Goal: Task Accomplishment & Management: Complete application form

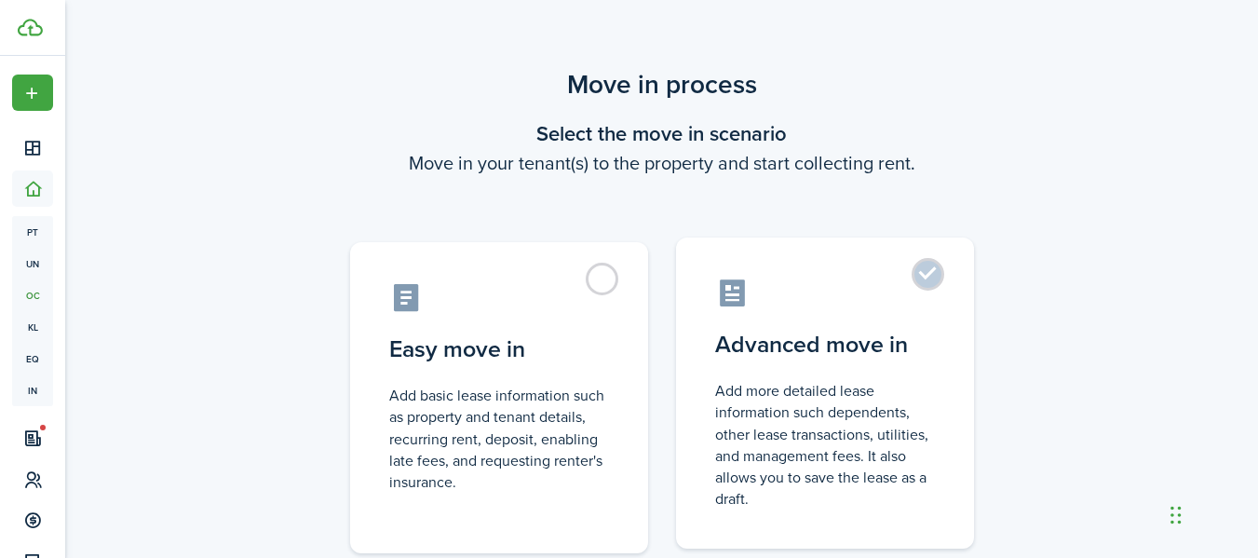
click at [940, 280] on label "Advanced move in Add more detailed lease information such dependents, other lea…" at bounding box center [825, 392] width 298 height 311
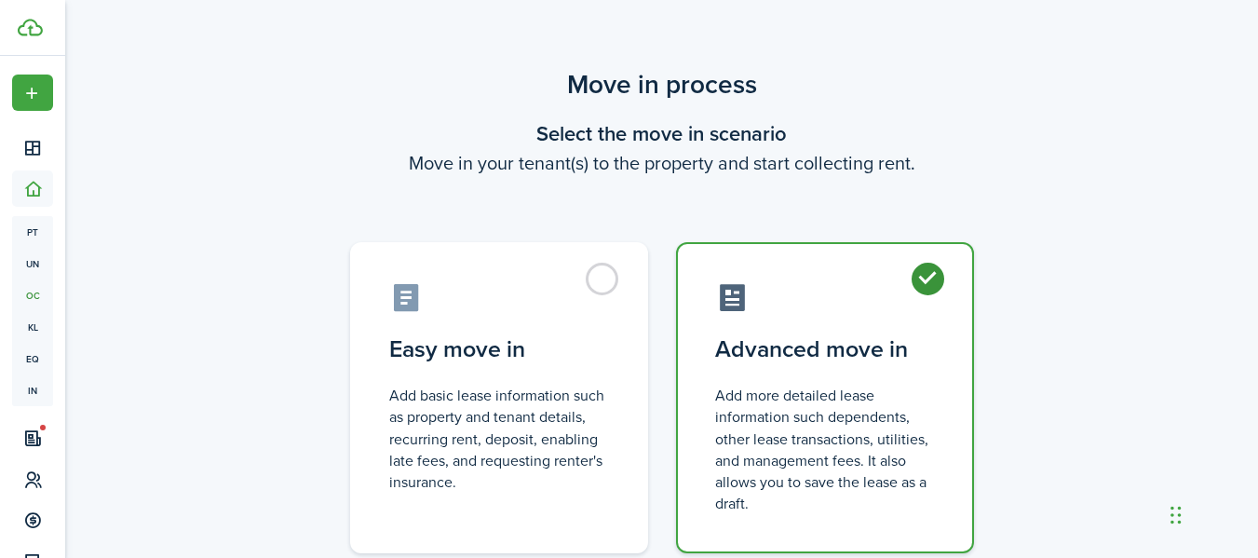
radio input "true"
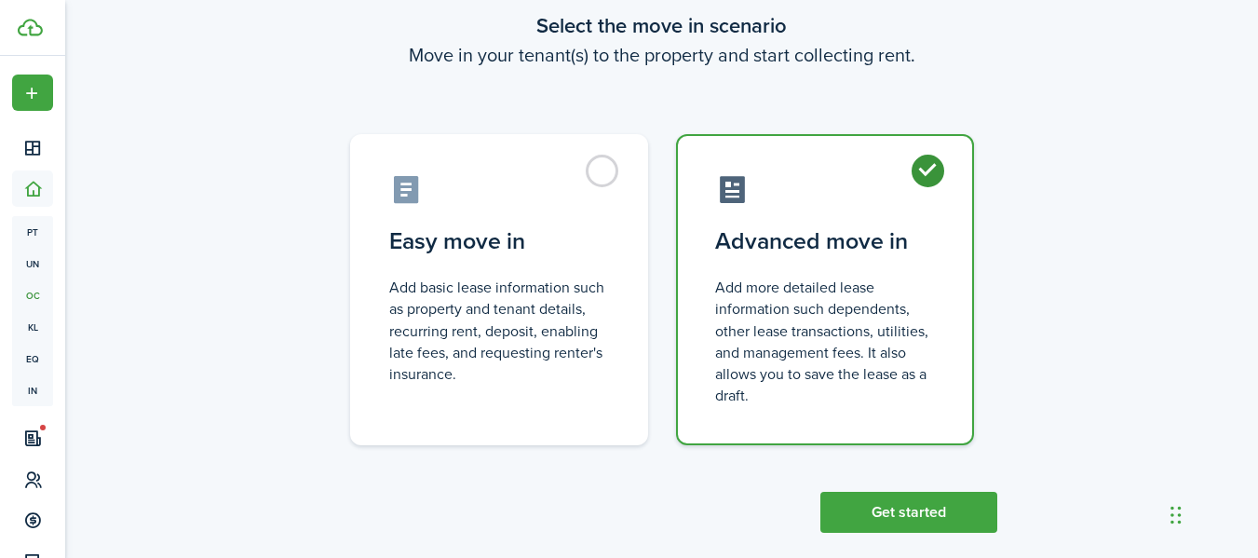
scroll to position [134, 0]
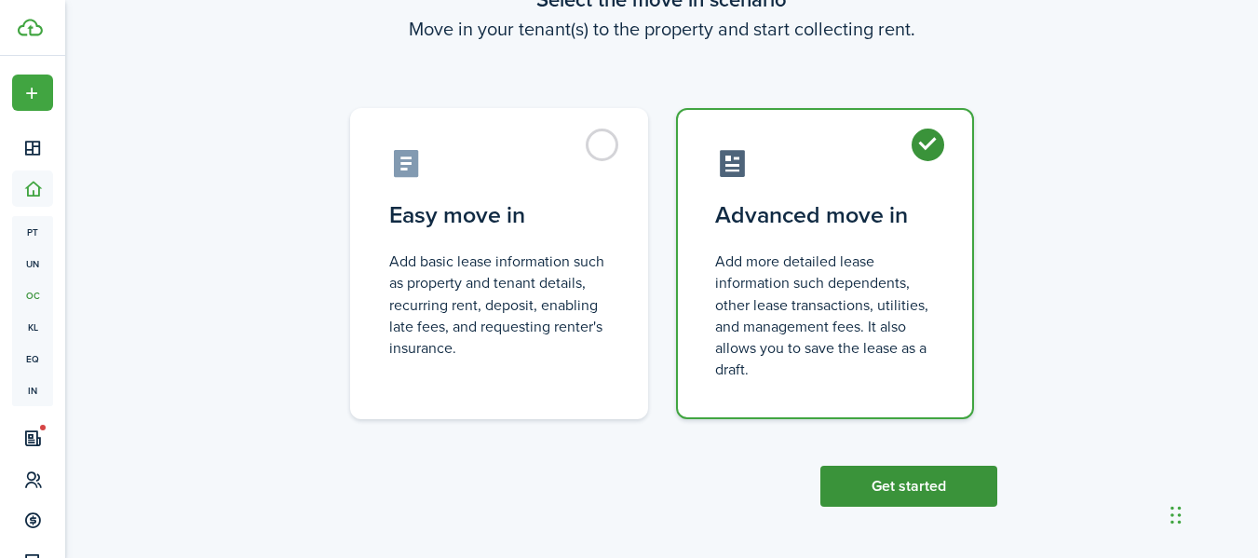
click at [881, 492] on button "Get started" at bounding box center [908, 486] width 177 height 41
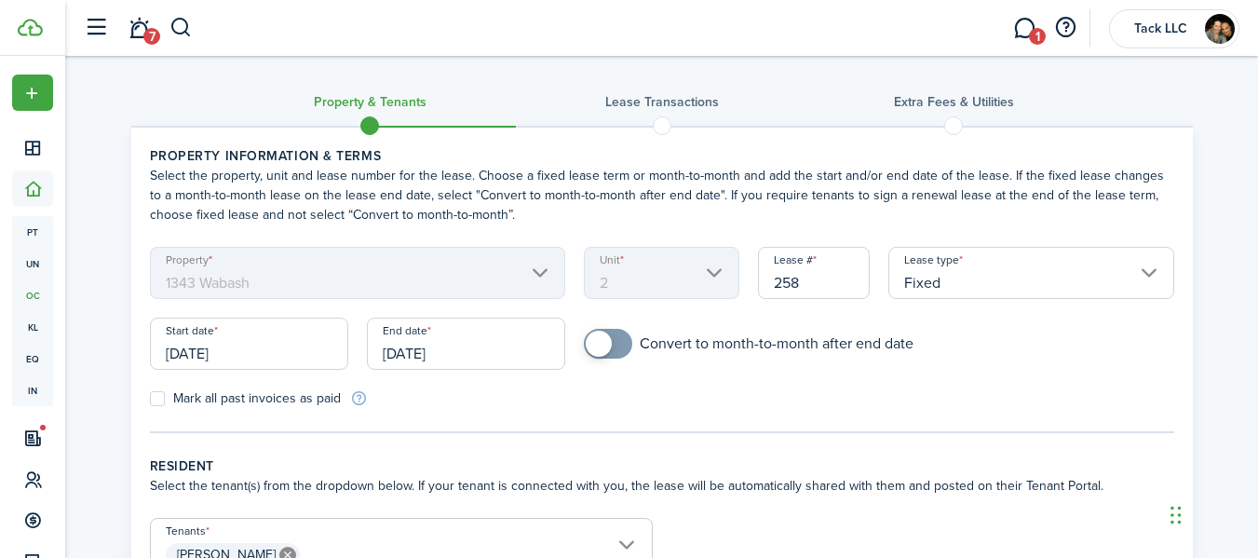
click at [208, 355] on input "[DATE]" at bounding box center [249, 343] width 198 height 52
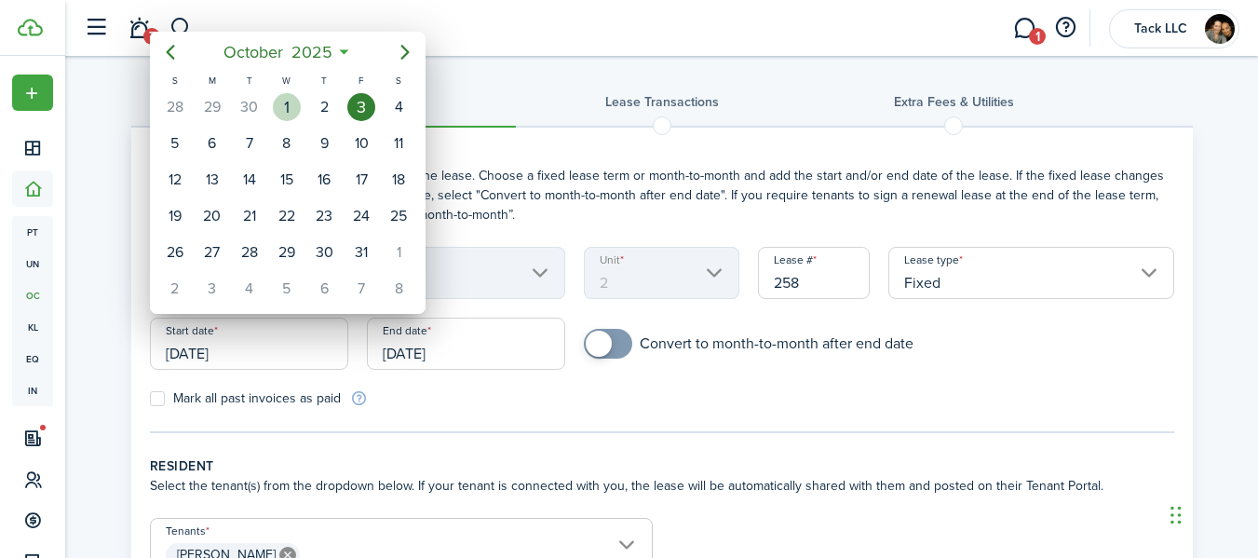
click at [278, 104] on div "1" at bounding box center [287, 107] width 28 height 28
type input "[DATE]"
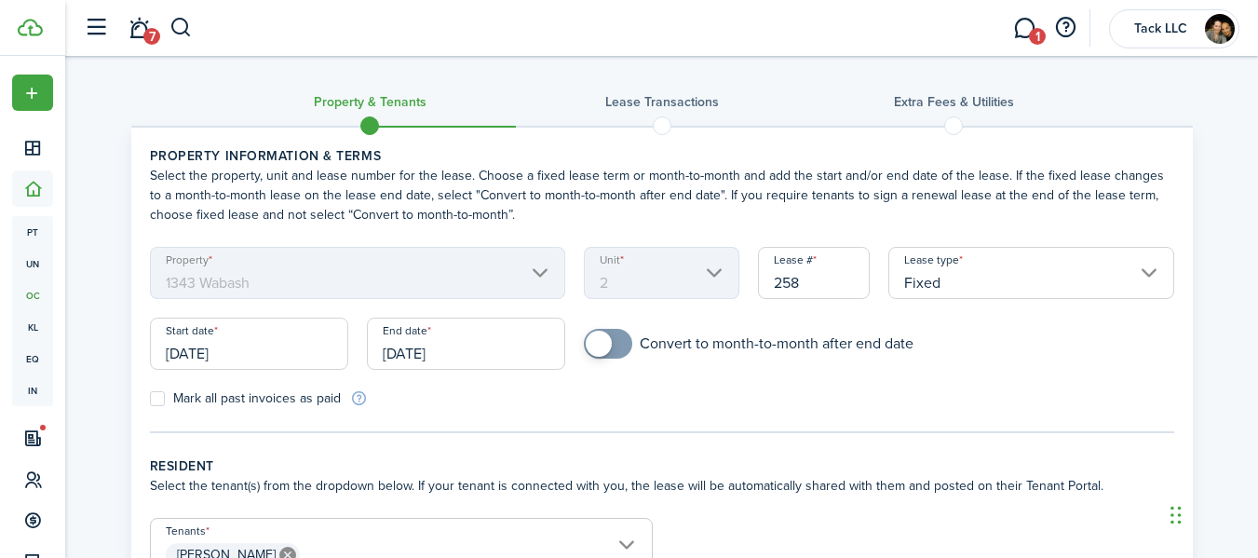
click at [421, 354] on input "[DATE]" at bounding box center [466, 343] width 198 height 52
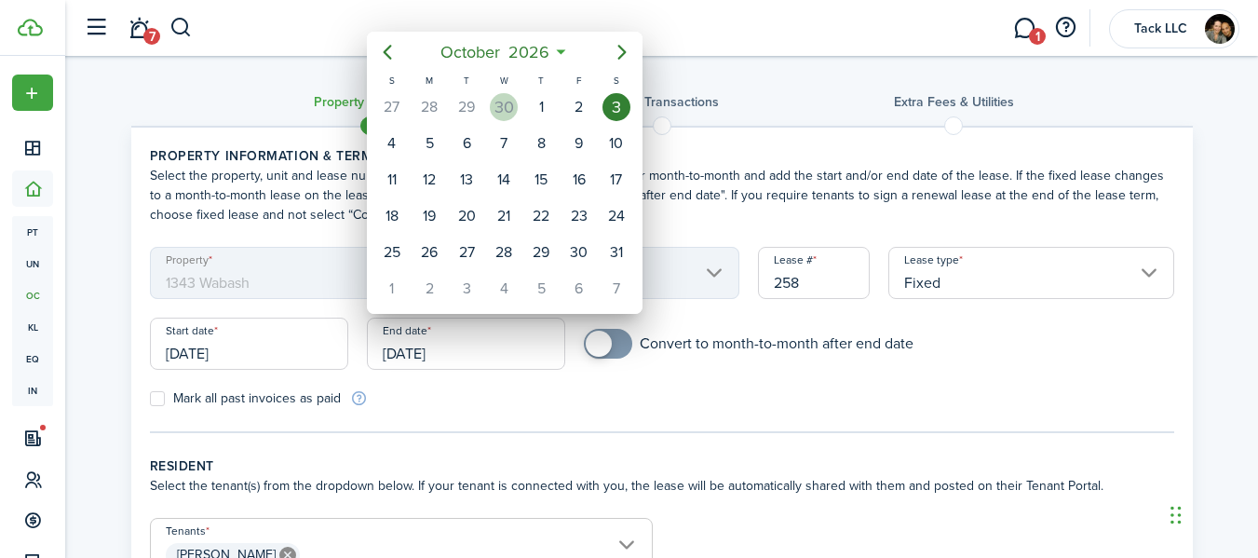
click at [510, 98] on div "30" at bounding box center [504, 107] width 28 height 28
type input "[DATE]"
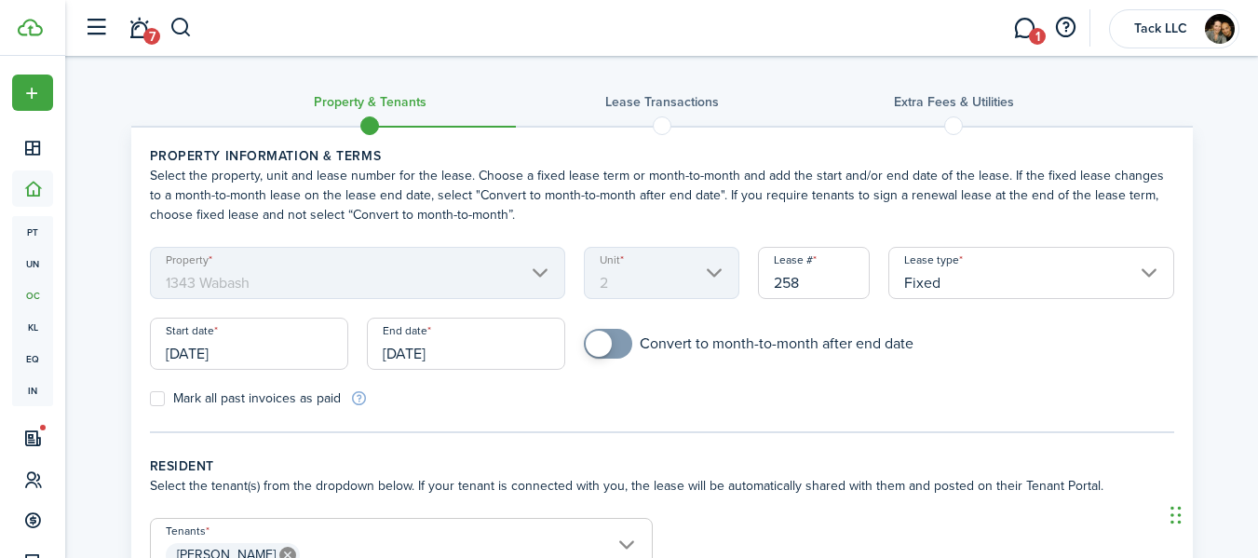
checkbox input "true"
click at [596, 342] on span at bounding box center [599, 344] width 26 height 26
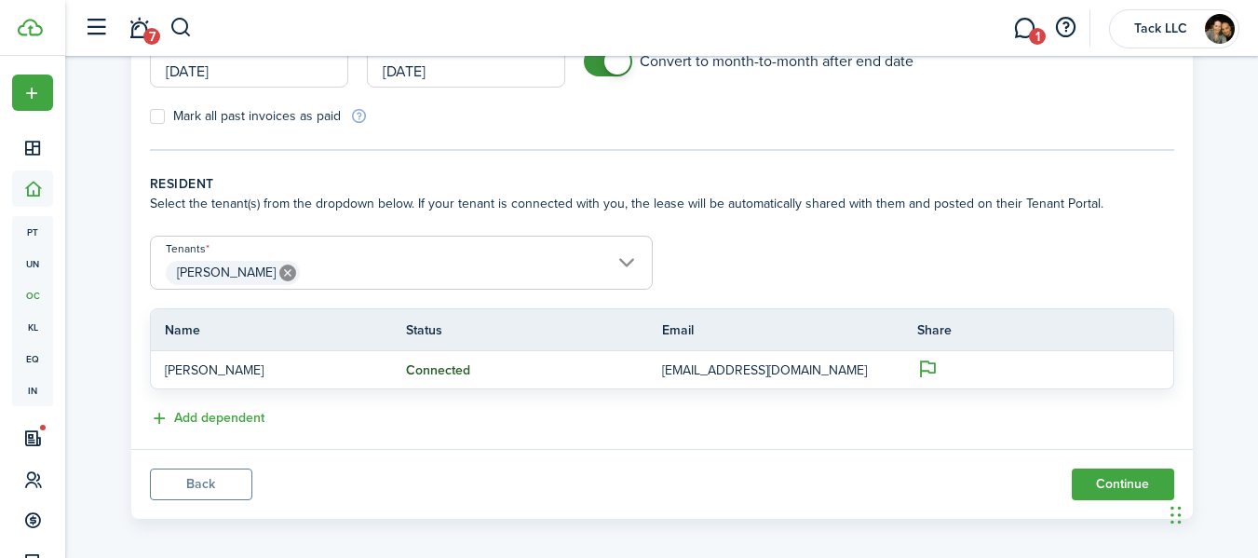
scroll to position [294, 0]
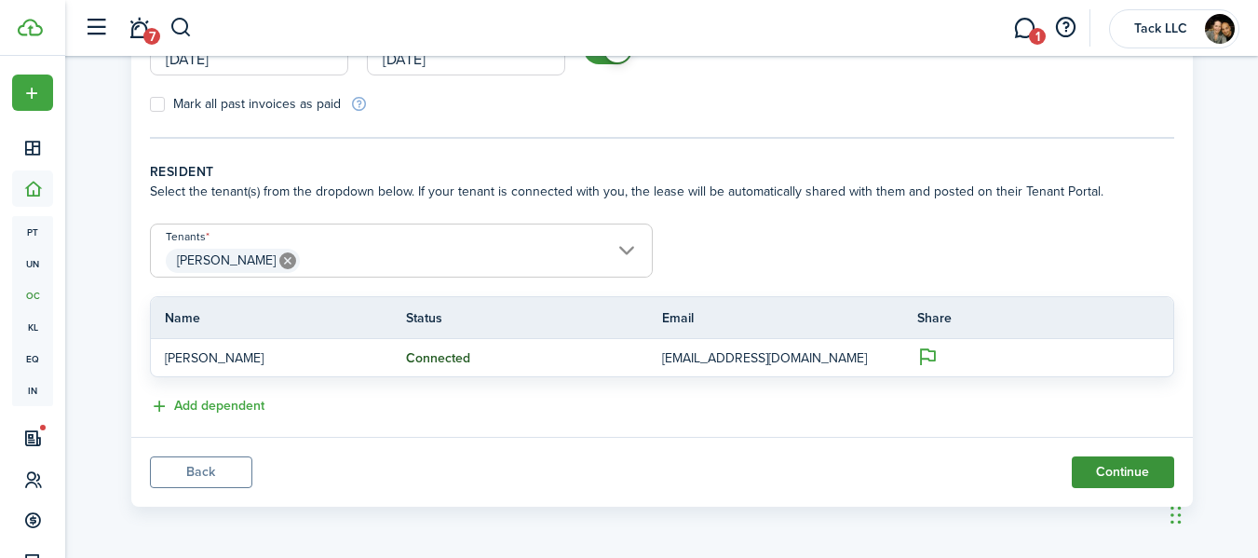
click at [1128, 484] on button "Continue" at bounding box center [1123, 472] width 102 height 32
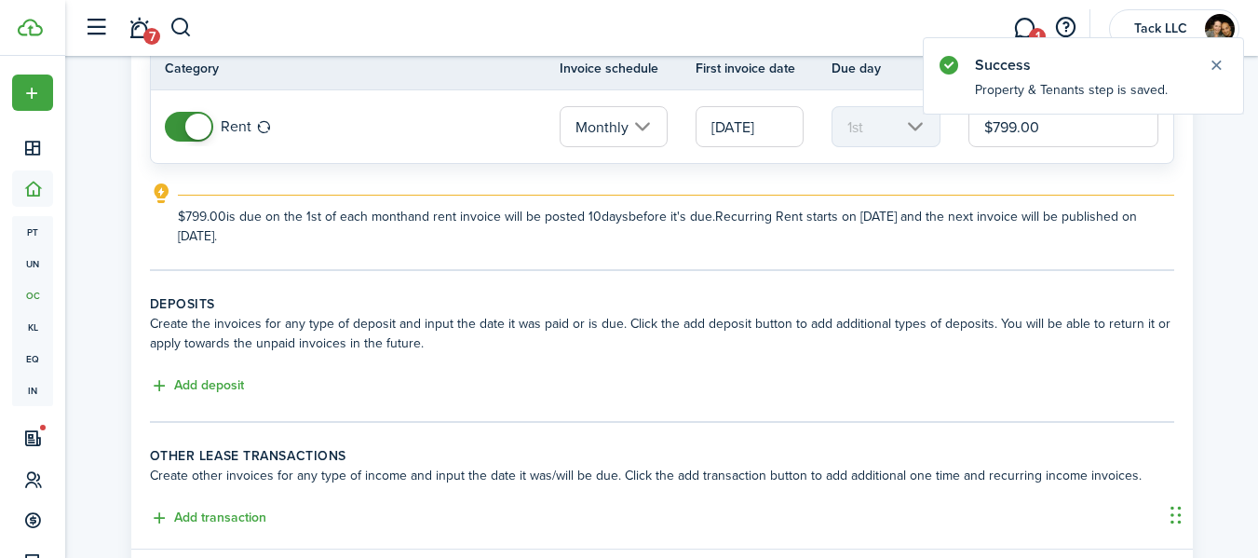
scroll to position [185, 0]
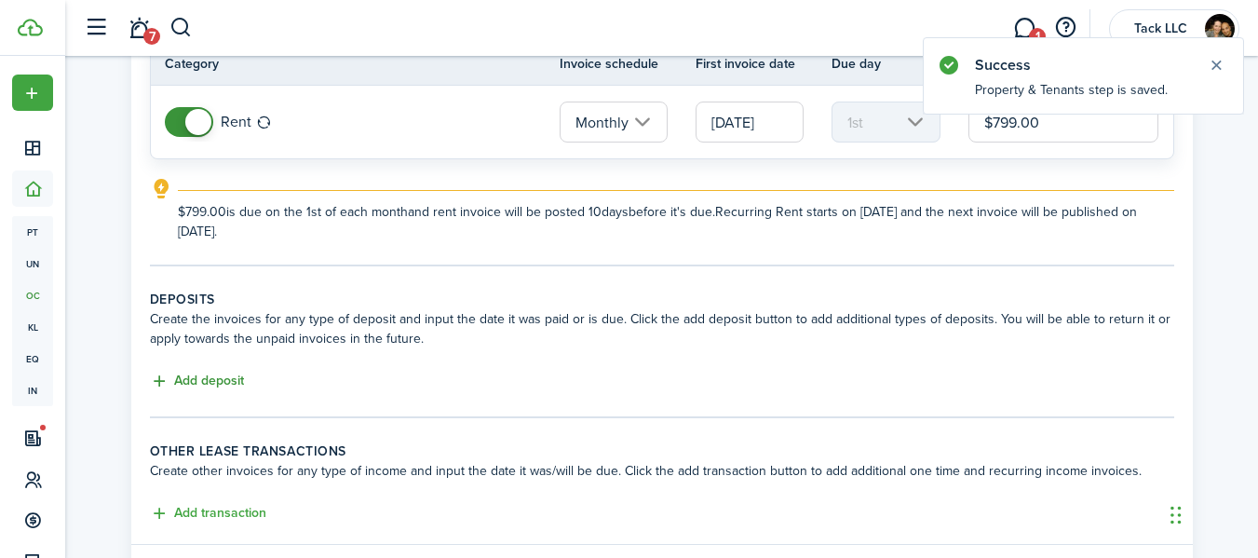
click at [201, 379] on button "Add deposit" at bounding box center [197, 381] width 94 height 21
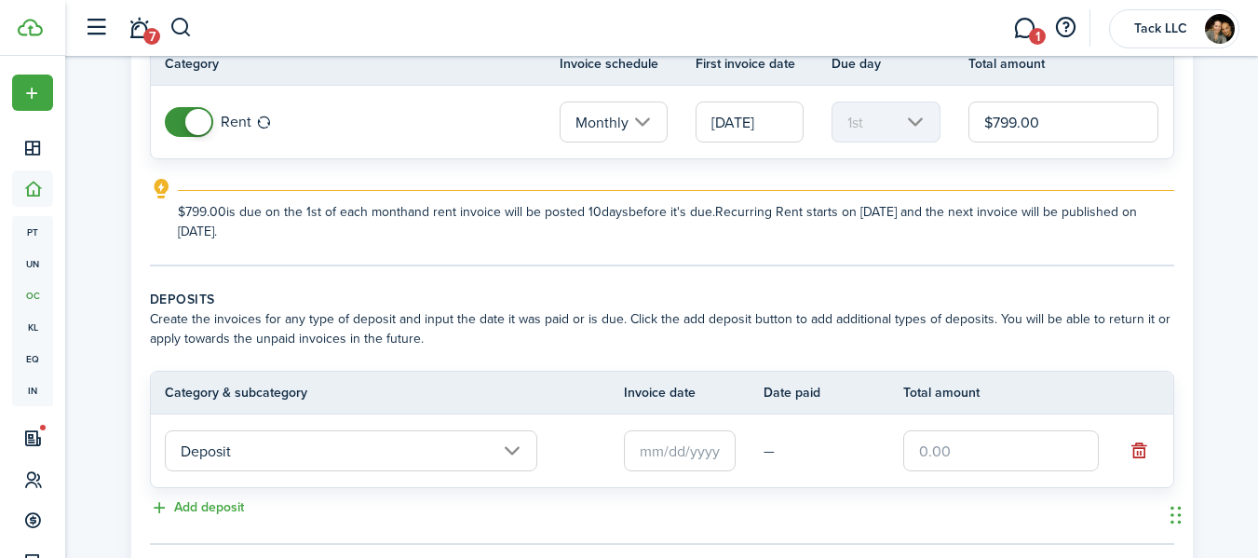
click at [666, 451] on input "text" at bounding box center [680, 450] width 112 height 41
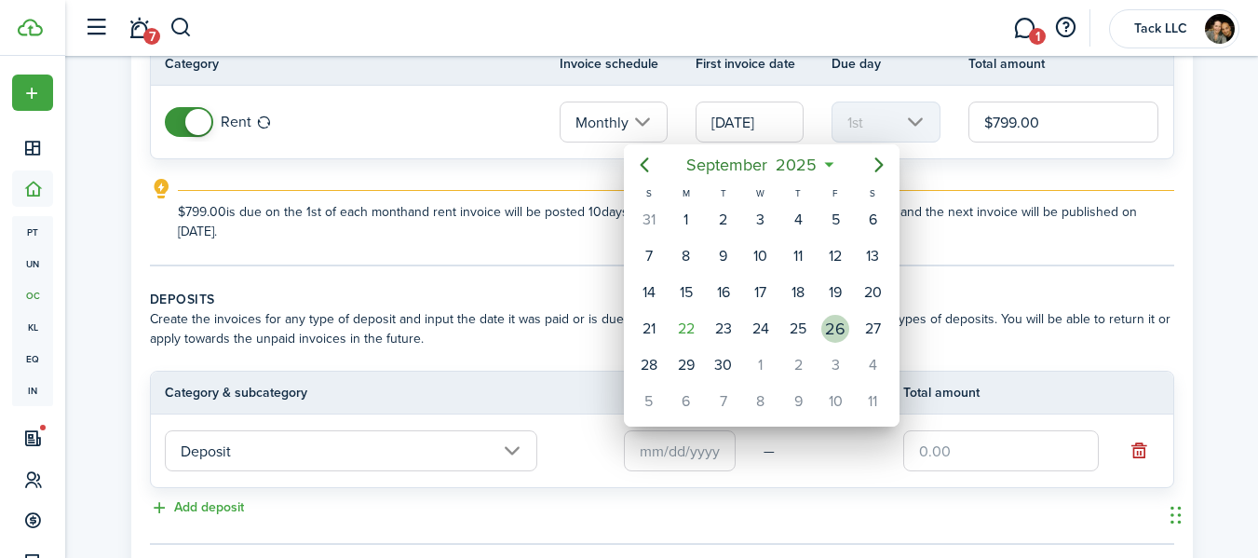
click at [824, 331] on div "26" at bounding box center [835, 329] width 28 height 28
type input "[DATE]"
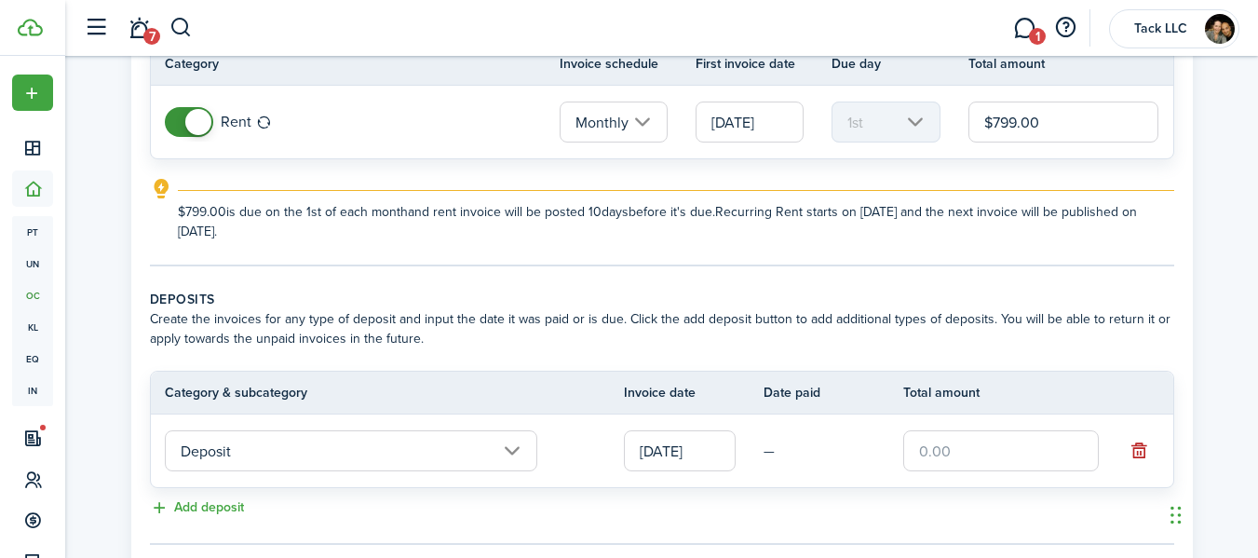
click at [977, 464] on input "text" at bounding box center [1001, 450] width 196 height 41
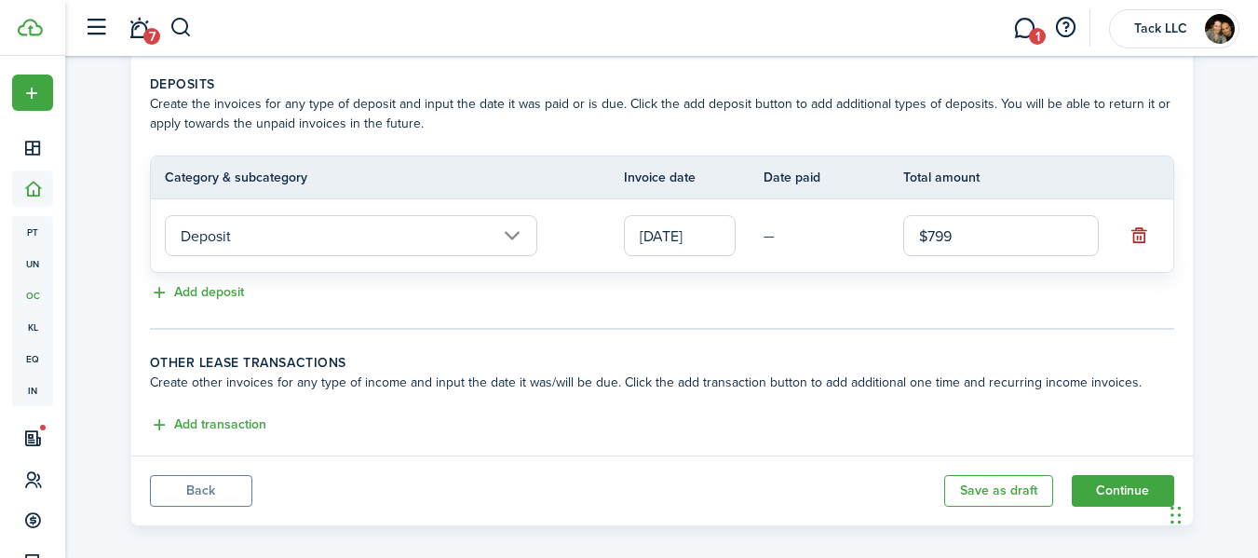
scroll to position [419, 0]
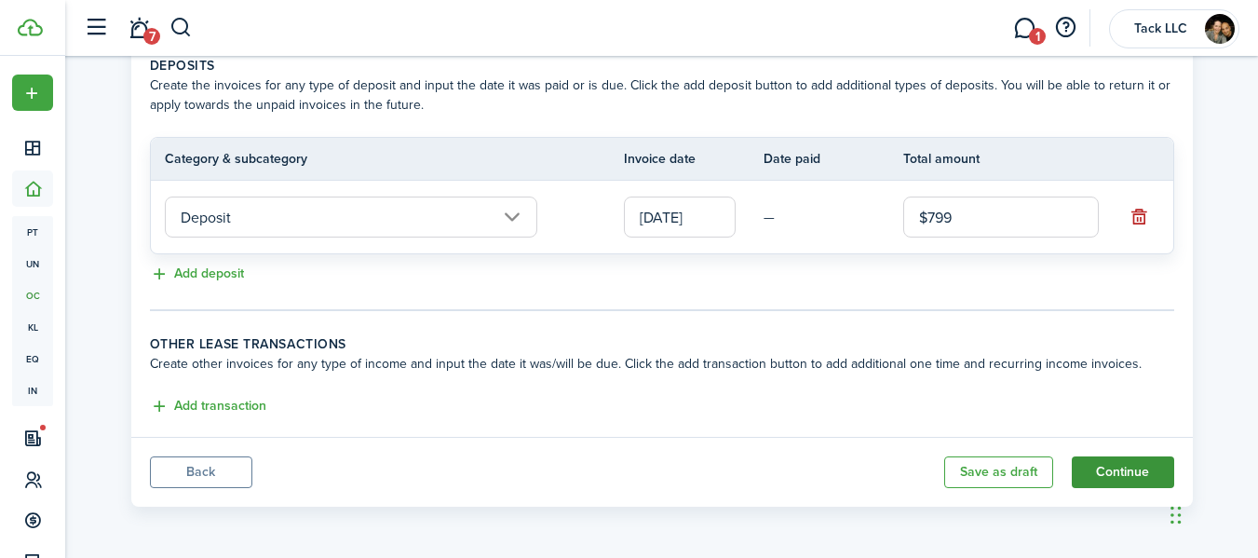
type input "$799.00"
click at [1123, 475] on button "Continue" at bounding box center [1123, 472] width 102 height 32
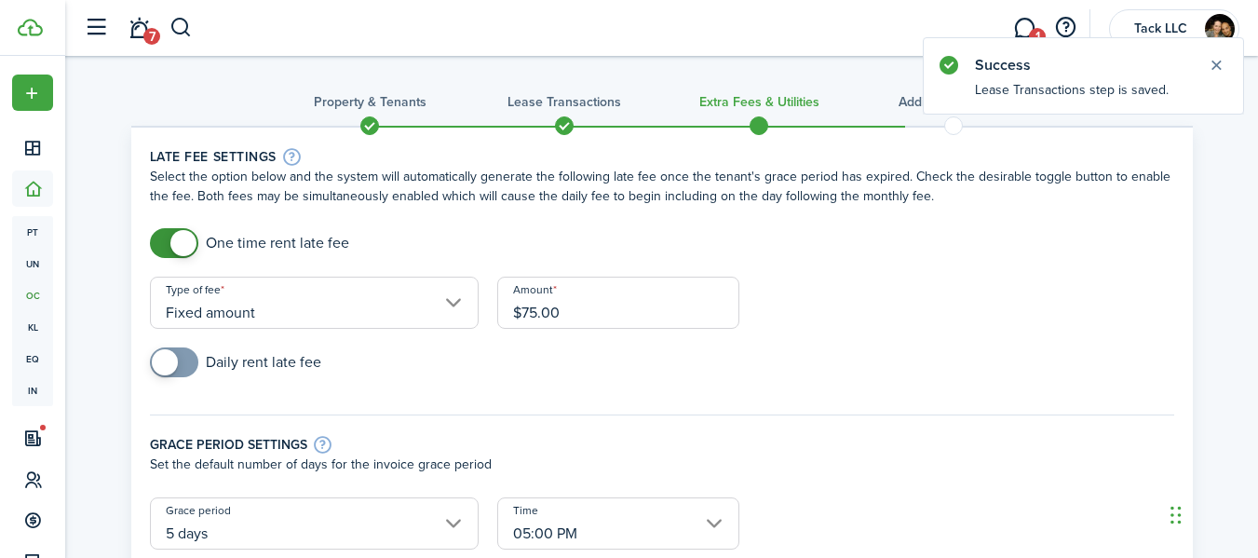
drag, startPoint x: 606, startPoint y: 312, endPoint x: 513, endPoint y: 327, distance: 94.3
click at [513, 327] on input "$75.00" at bounding box center [618, 303] width 242 height 52
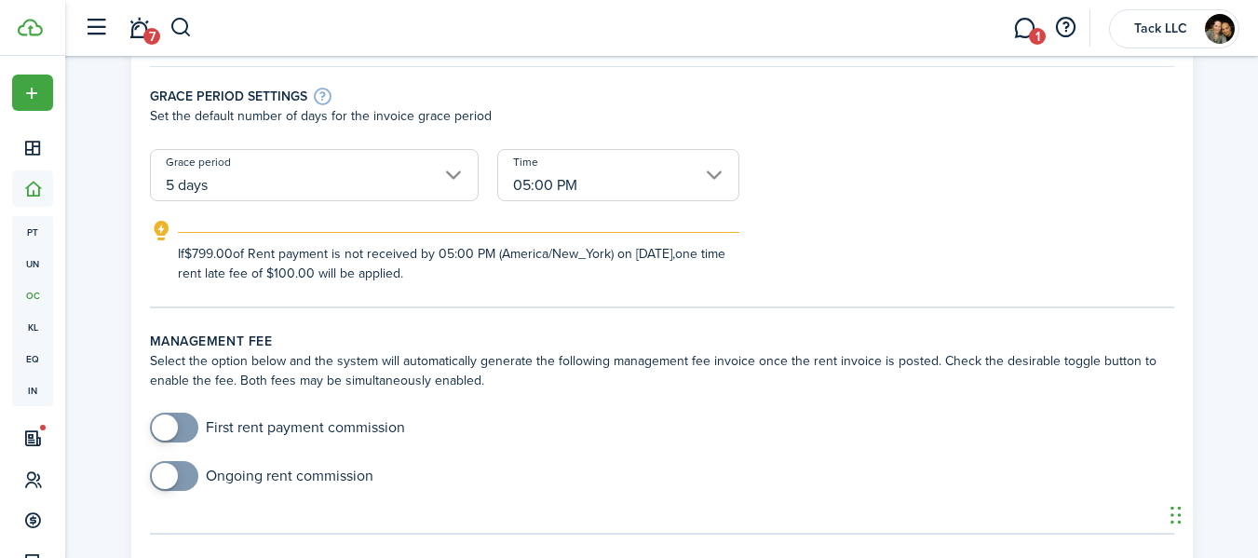
scroll to position [353, 0]
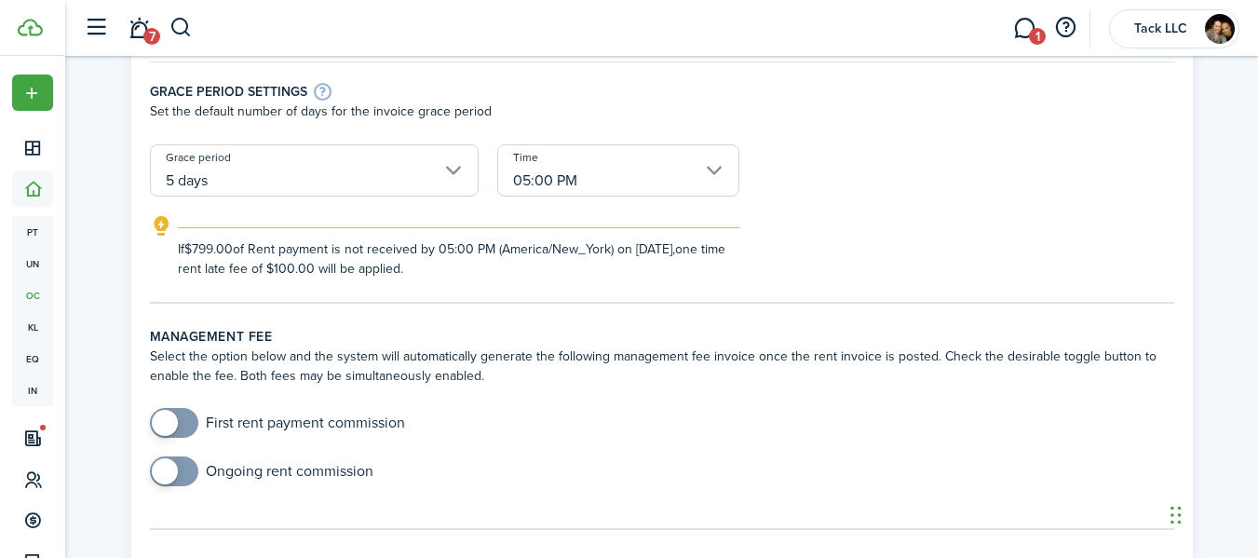
click at [303, 179] on input "5 days" at bounding box center [314, 170] width 329 height 52
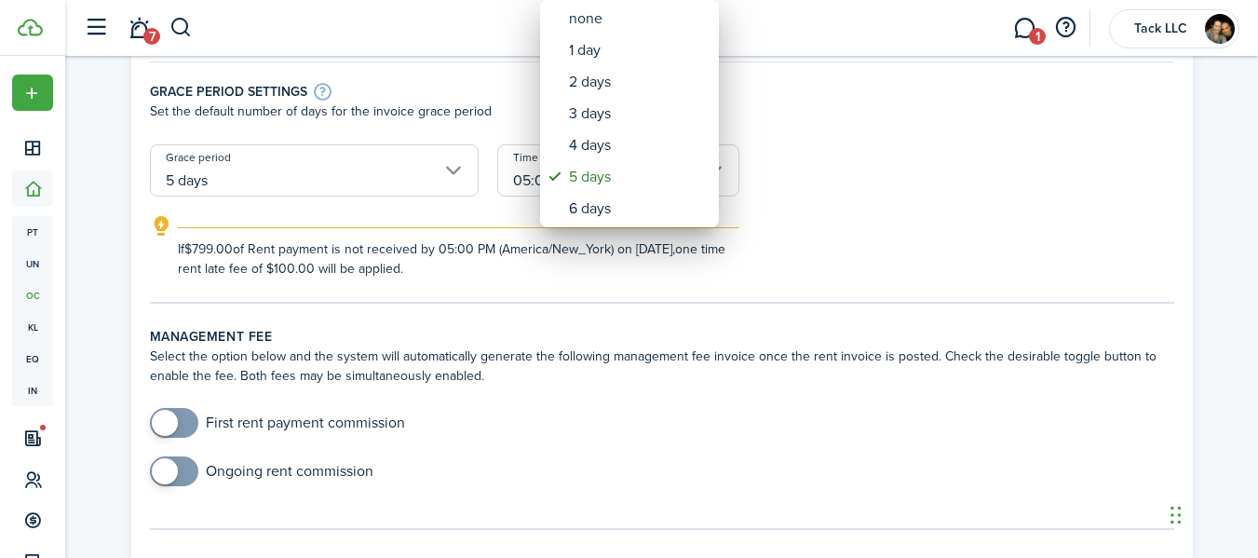
type input "$100.00"
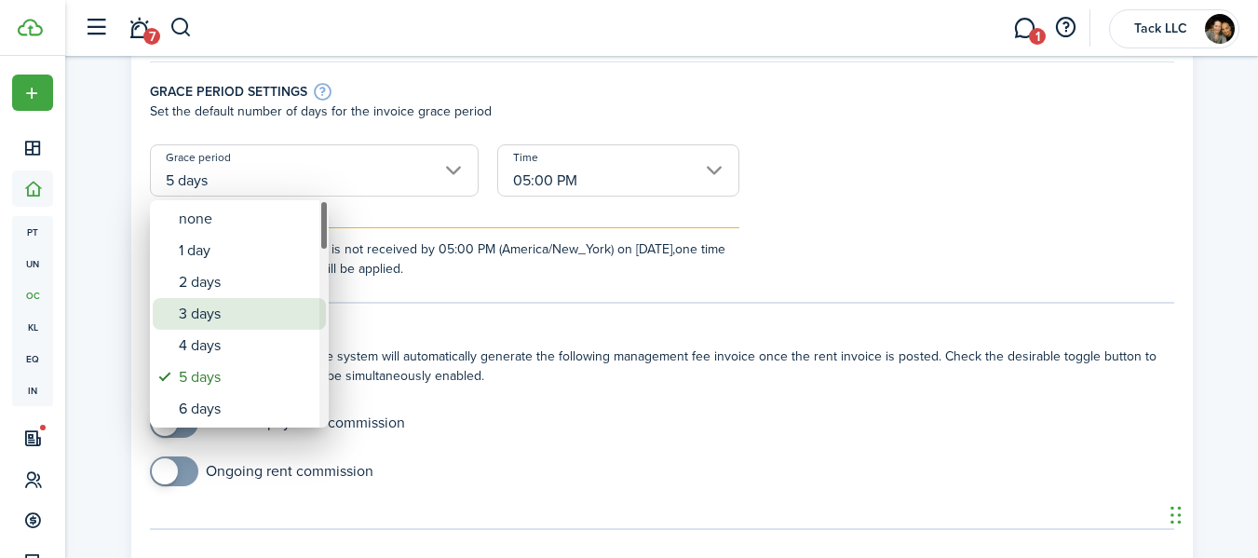
click at [253, 311] on div "3 days" at bounding box center [247, 314] width 136 height 32
type input "3 days"
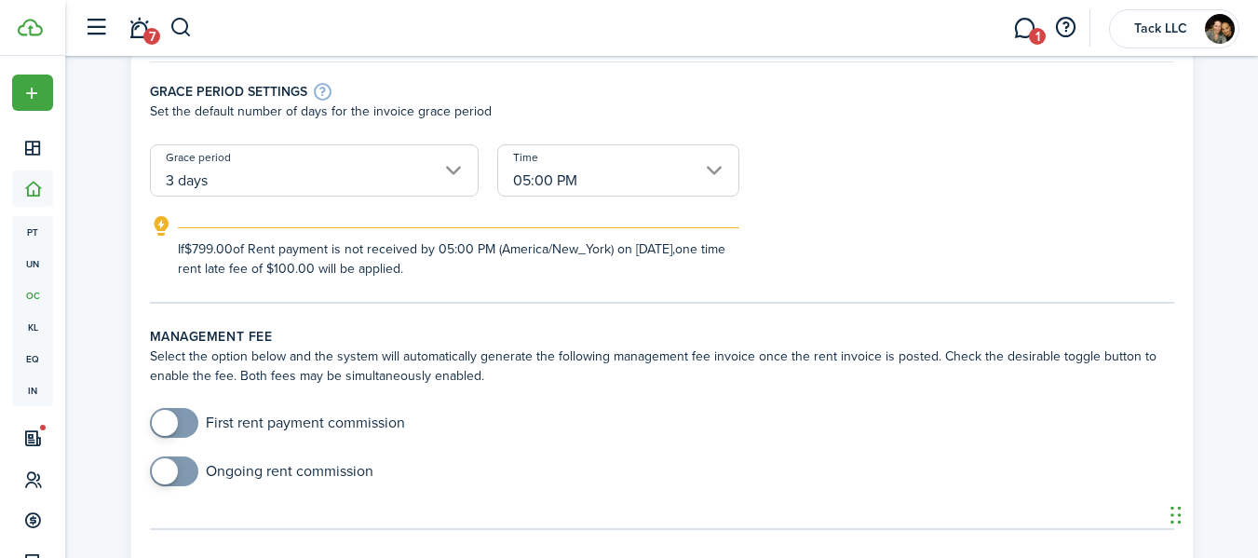
click at [634, 184] on input "05:00 PM" at bounding box center [618, 170] width 242 height 52
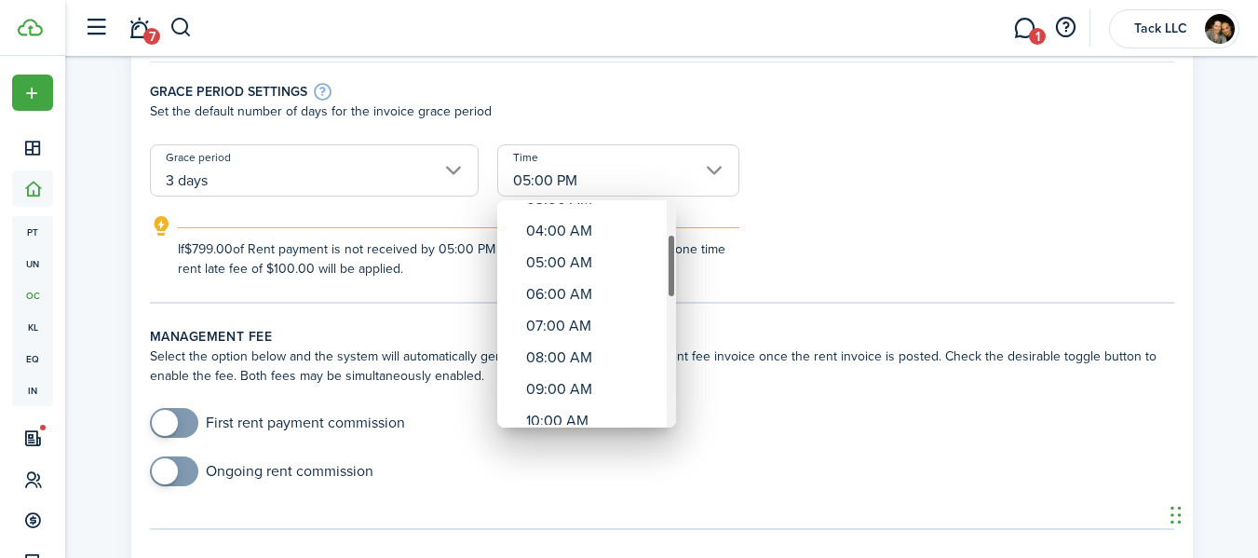
drag, startPoint x: 669, startPoint y: 238, endPoint x: 671, endPoint y: 272, distance: 33.6
click at [671, 272] on div "Time" at bounding box center [671, 266] width 9 height 64
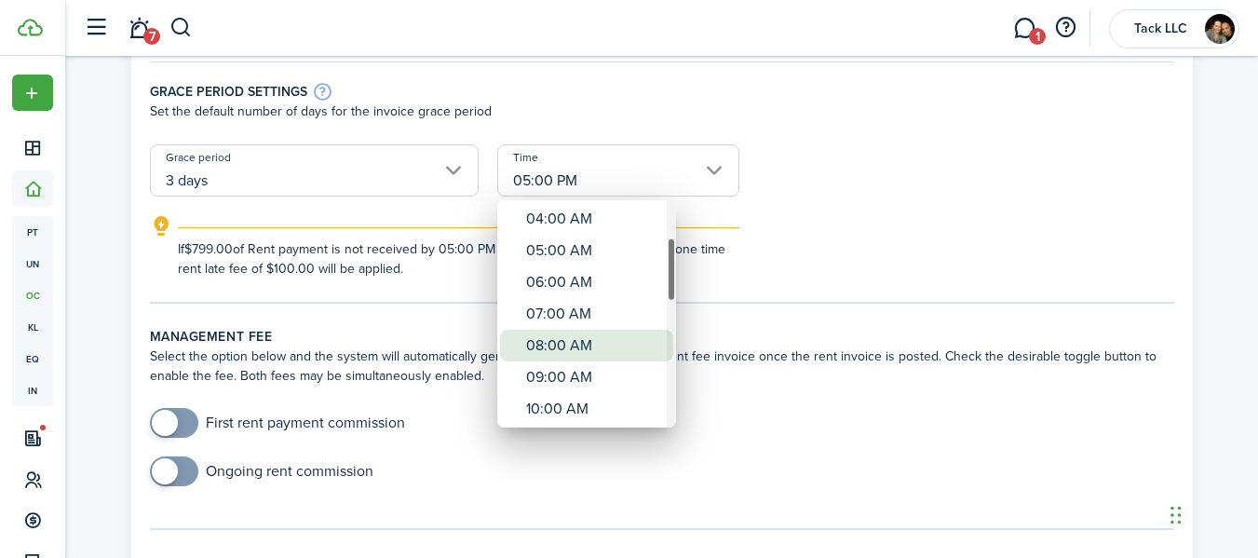
click at [601, 344] on div "08:00 AM" at bounding box center [594, 346] width 136 height 32
type input "08:00 AM"
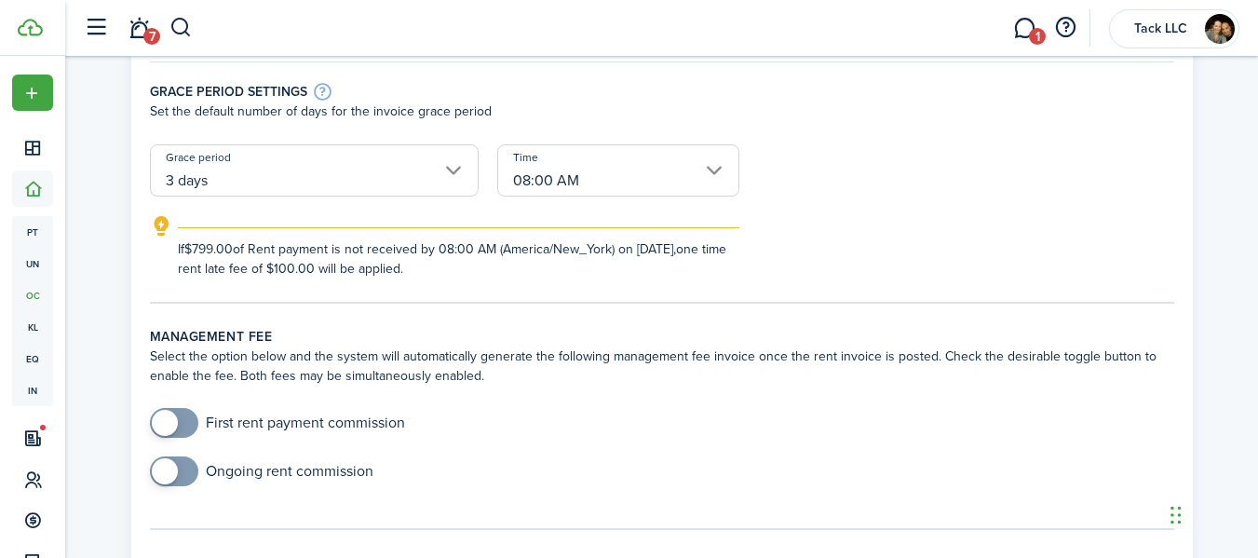
click at [831, 255] on div "If $799.00 of Rent payment is not received by 08:00 AM (America/New_York) on [D…" at bounding box center [661, 246] width 1061 height 63
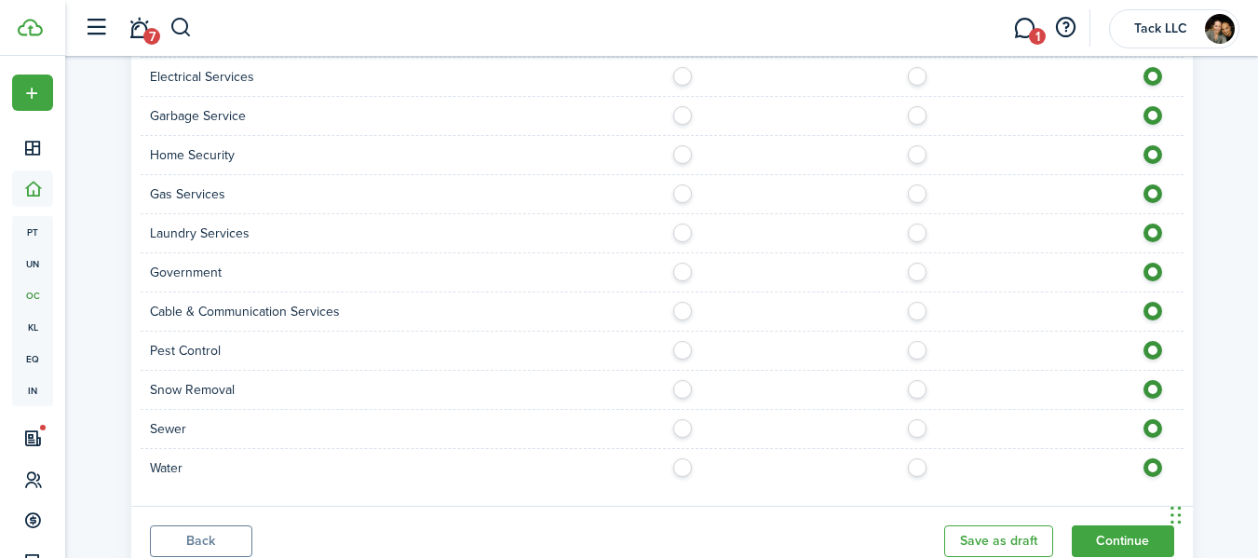
scroll to position [1722, 0]
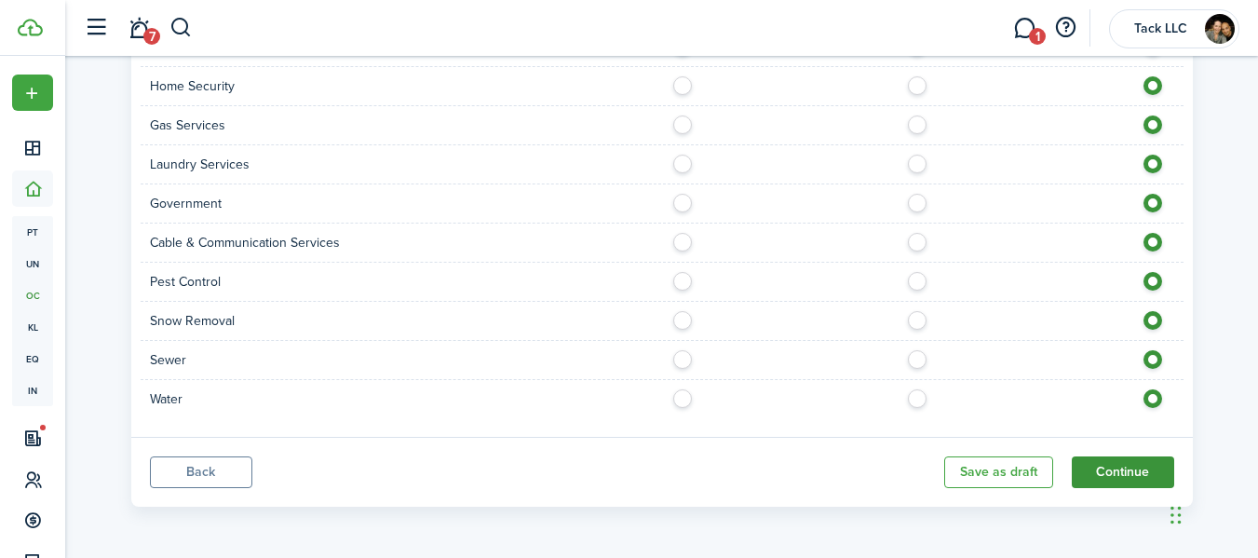
click at [1126, 467] on button "Continue" at bounding box center [1123, 472] width 102 height 32
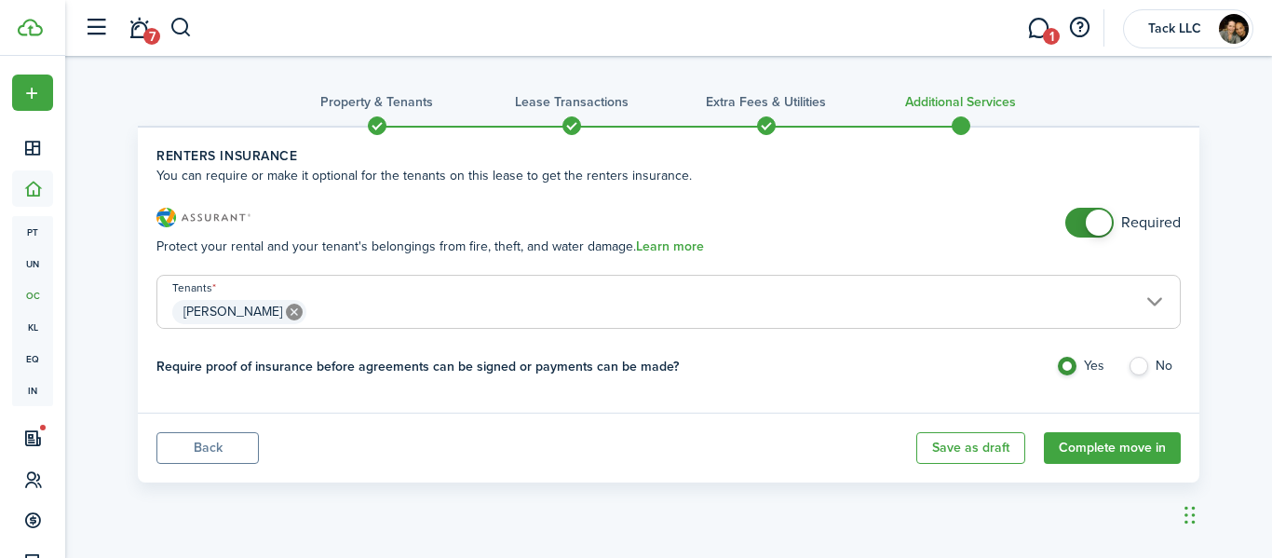
click at [1097, 237] on div "Required" at bounding box center [1122, 232] width 115 height 48
checkbox input "false"
click at [1096, 224] on span at bounding box center [1099, 222] width 26 height 26
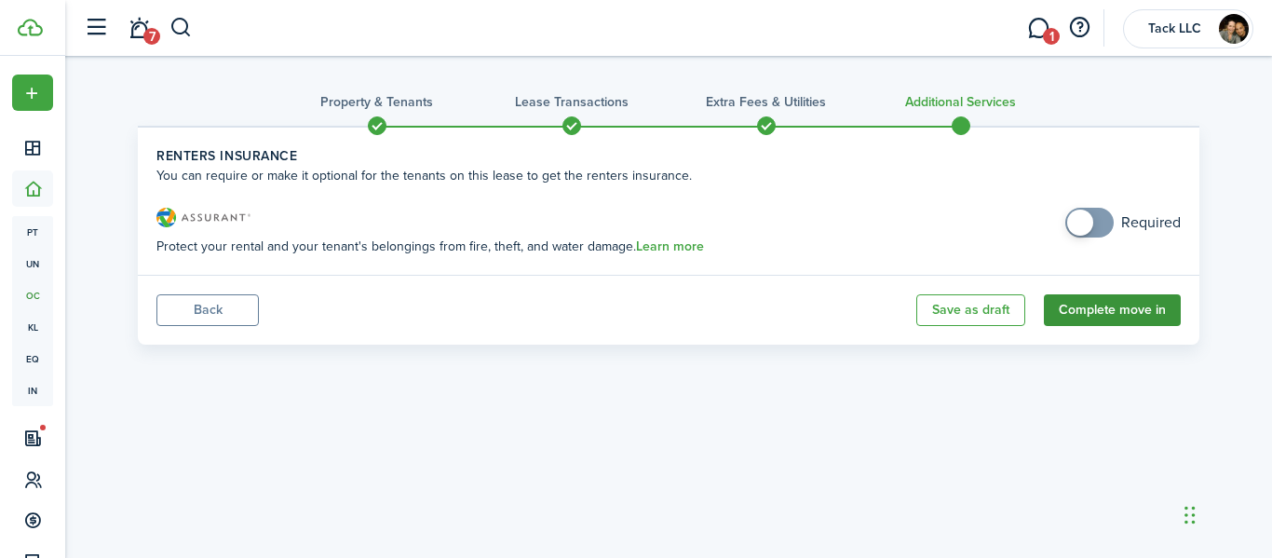
click at [1101, 310] on button "Complete move in" at bounding box center [1112, 310] width 137 height 32
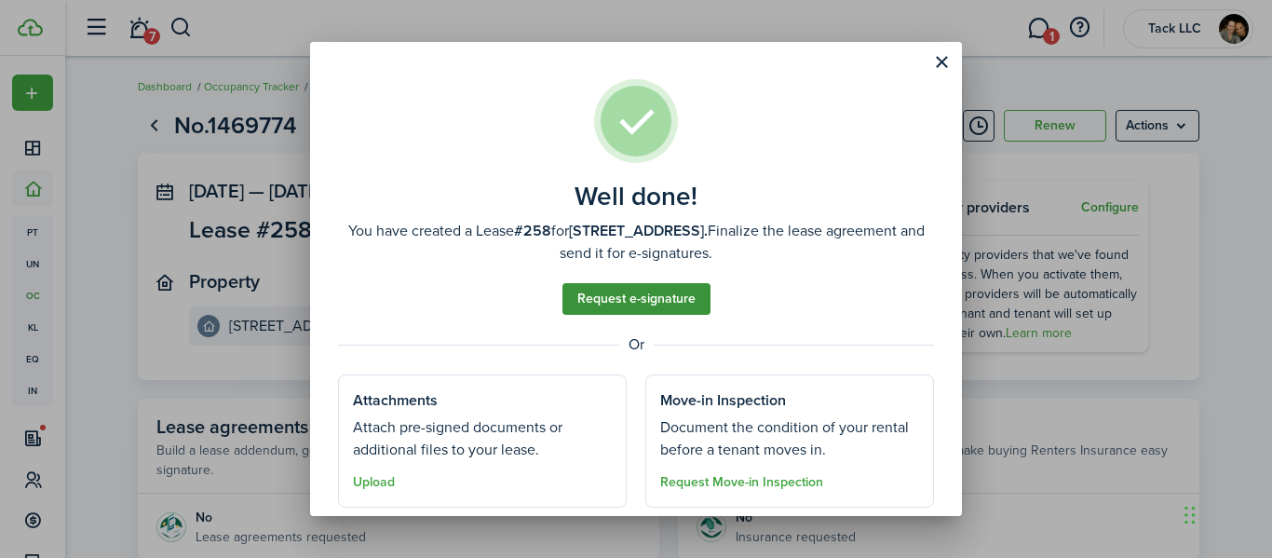
click at [615, 308] on link "Request e-signature" at bounding box center [636, 299] width 148 height 32
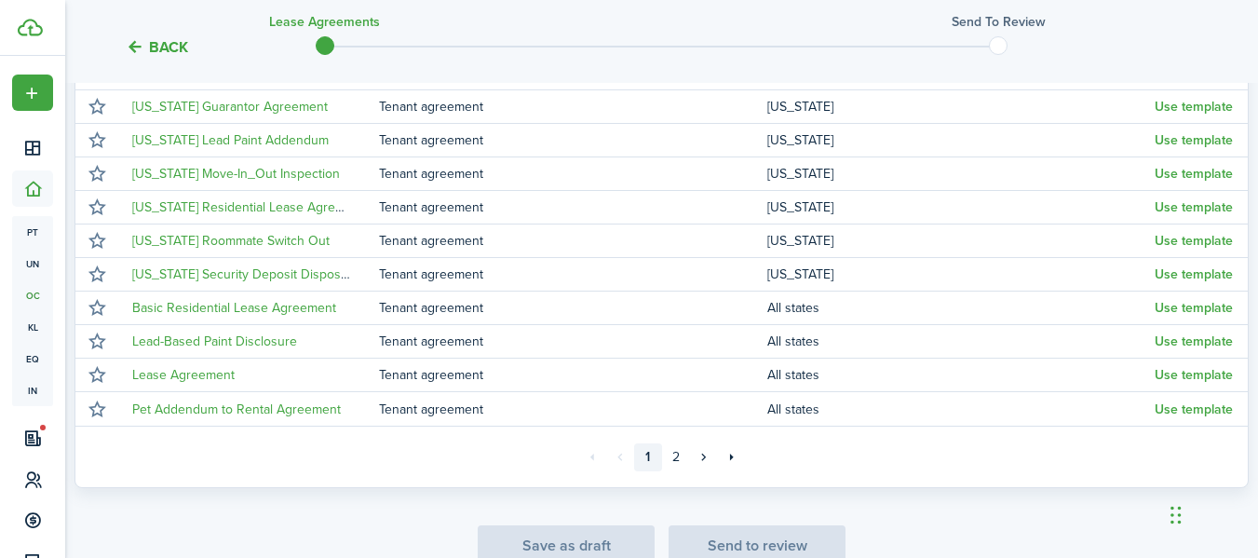
scroll to position [440, 0]
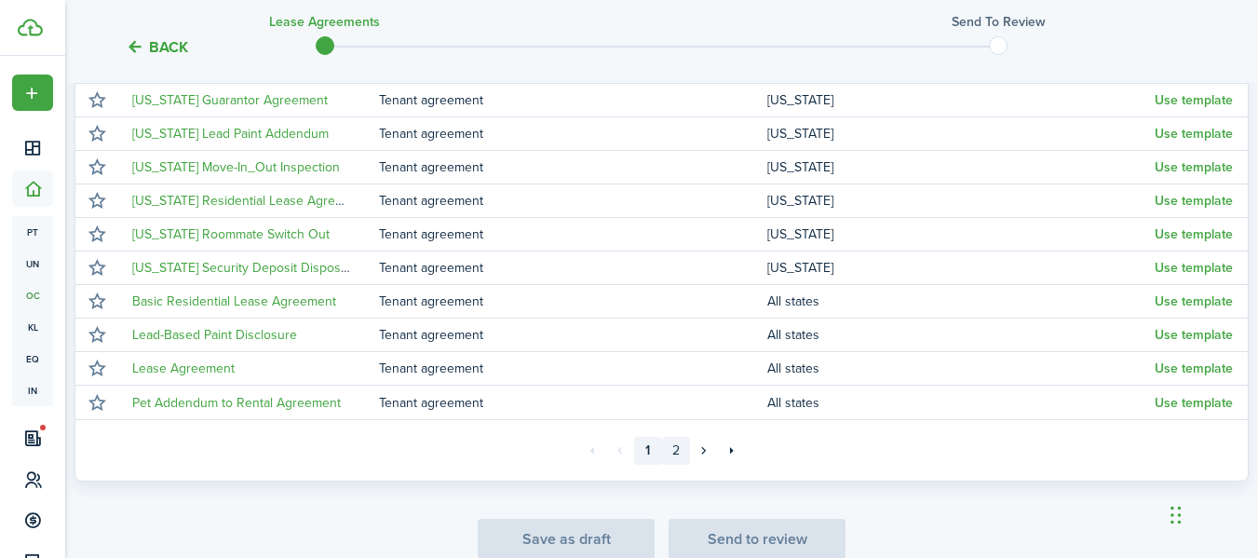
click at [682, 452] on link "2" at bounding box center [676, 451] width 28 height 28
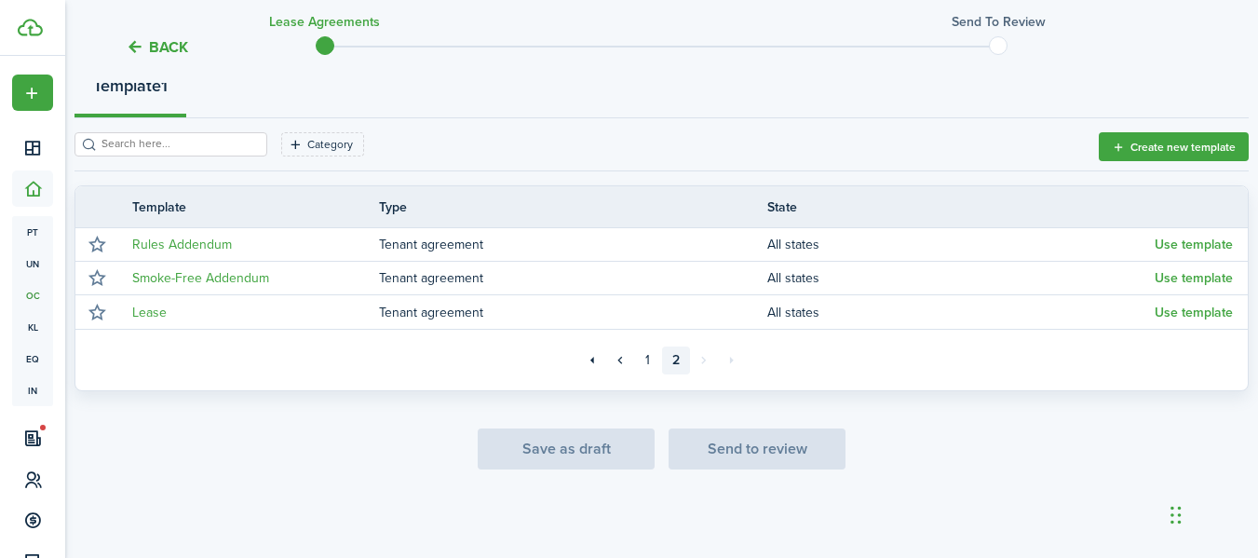
scroll to position [229, 0]
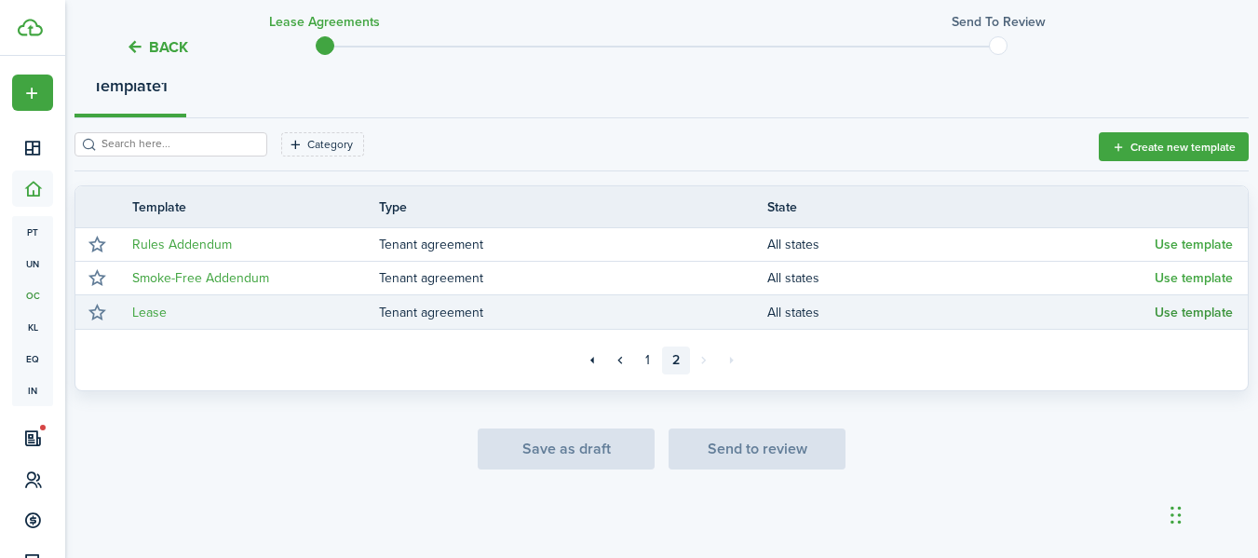
click at [1182, 307] on button "Use template" at bounding box center [1194, 312] width 78 height 15
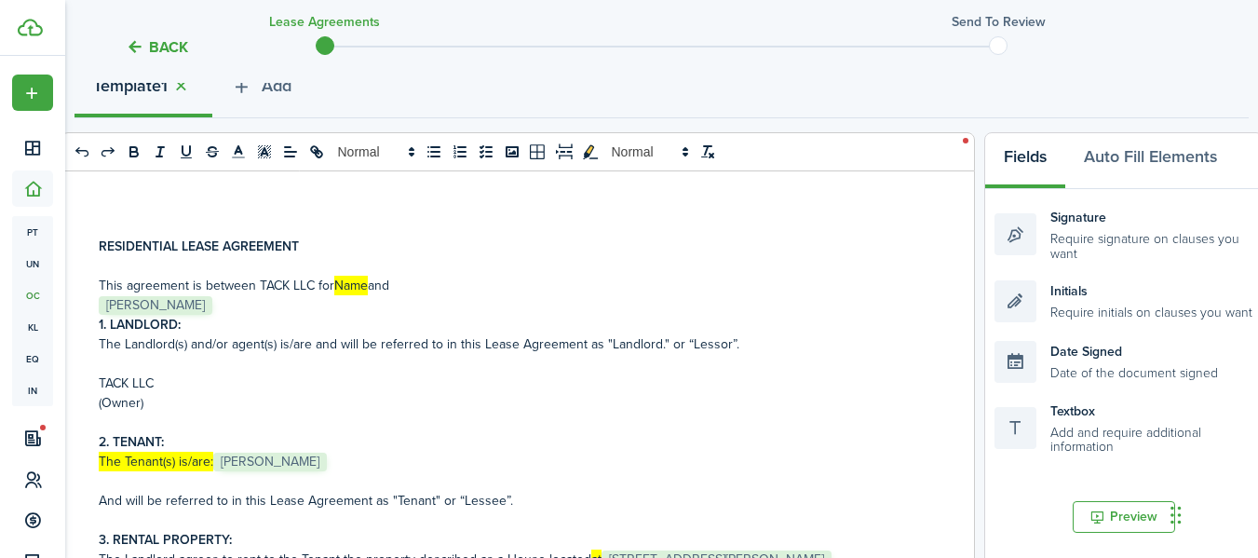
click at [369, 283] on p "This agreement is between TACK LLC for Name and" at bounding box center [511, 286] width 824 height 20
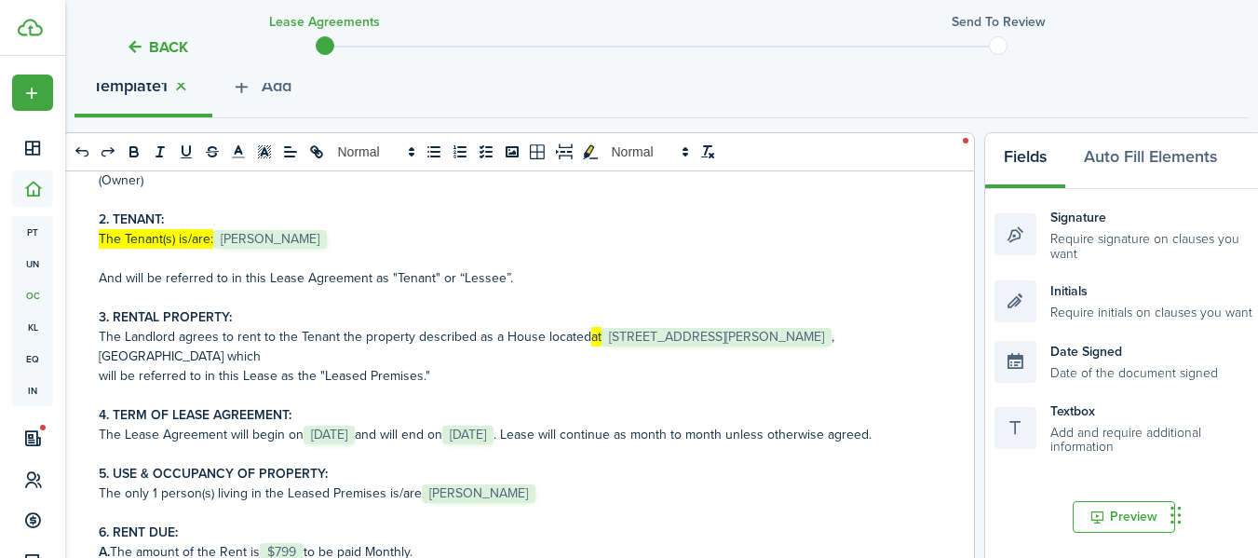
scroll to position [254, 0]
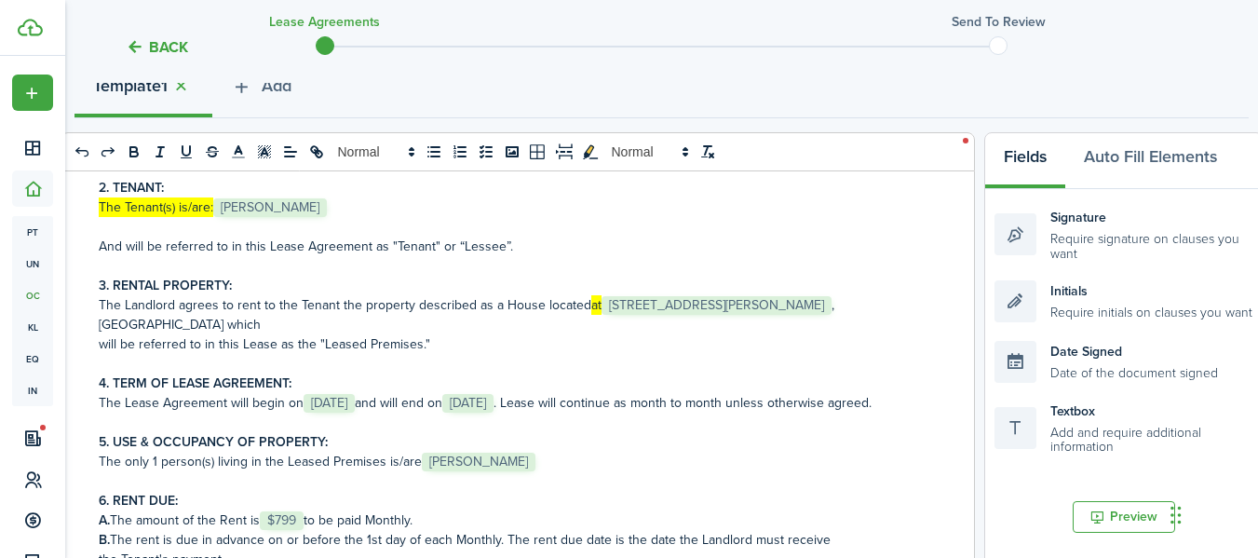
click at [723, 319] on p "The Landlord agrees to rent to the Tenant the property described as a House loc…" at bounding box center [511, 314] width 824 height 39
click at [731, 308] on span "[STREET_ADDRESS][PERSON_NAME]" at bounding box center [716, 305] width 230 height 19
click at [773, 257] on select "Select size 8px 9px 10px 11px 12px 13px 14px 15px 16px 17px 18px 19px 20px 21px…" at bounding box center [747, 265] width 92 height 33
click at [631, 222] on p at bounding box center [511, 227] width 824 height 20
click at [649, 308] on span "[STREET_ADDRESS][PERSON_NAME]" at bounding box center [716, 305] width 230 height 19
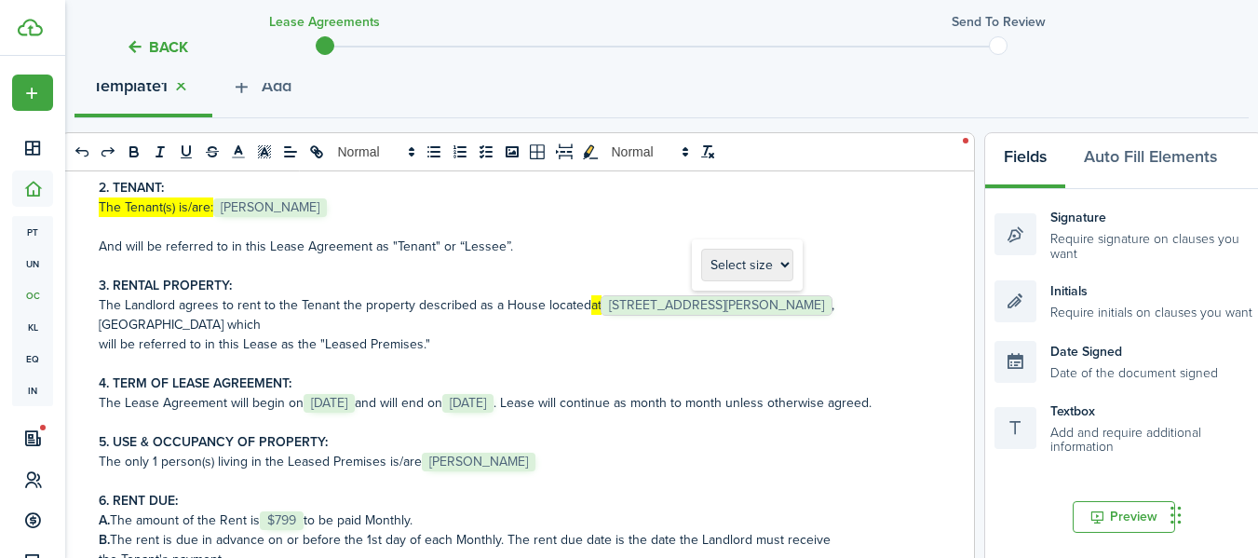
click at [649, 308] on span "[STREET_ADDRESS][PERSON_NAME]" at bounding box center [716, 305] width 230 height 19
click at [669, 343] on p "will be referred to in this Lease as the "Leased Premises."" at bounding box center [511, 344] width 824 height 20
click at [684, 306] on span "[STREET_ADDRESS][PERSON_NAME]" at bounding box center [716, 305] width 230 height 19
drag, startPoint x: 815, startPoint y: 309, endPoint x: 778, endPoint y: 311, distance: 36.4
click at [778, 311] on span "[STREET_ADDRESS][PERSON_NAME]" at bounding box center [716, 305] width 230 height 19
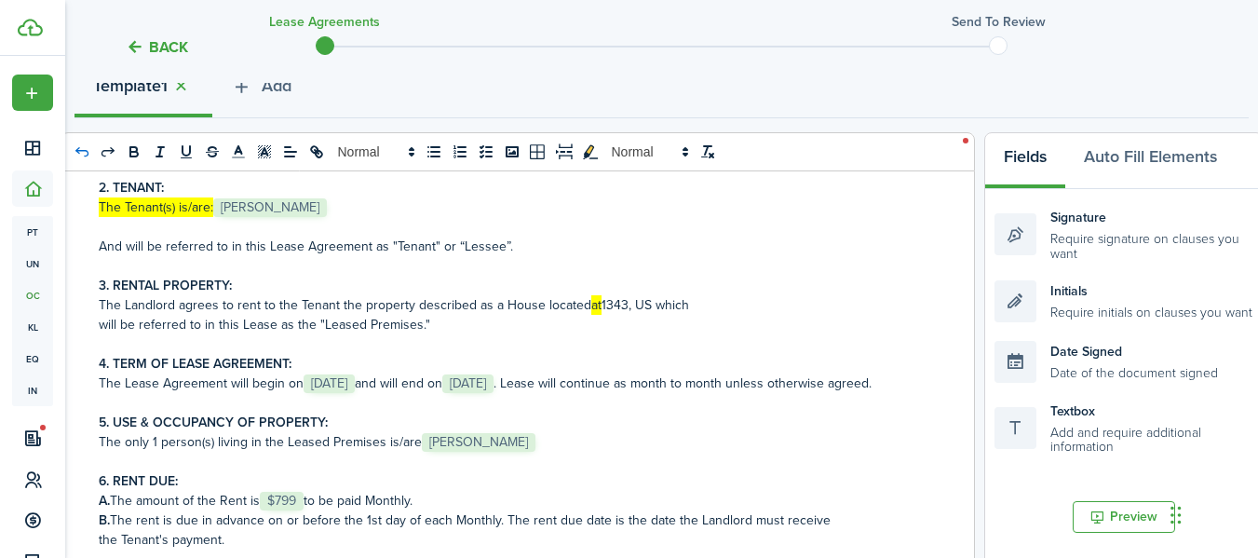
click at [75, 155] on icon "undo: undo" at bounding box center [82, 151] width 17 height 17
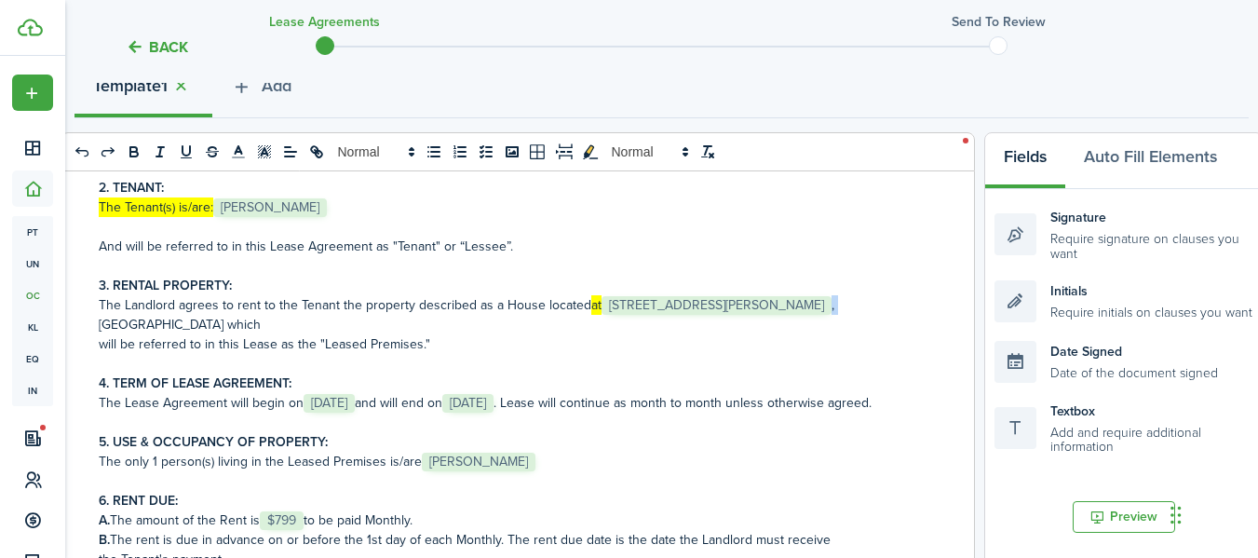
drag, startPoint x: 895, startPoint y: 302, endPoint x: 608, endPoint y: 297, distance: 286.8
click at [608, 297] on p "The Landlord agrees to rent to the Tenant the property described as a House loc…" at bounding box center [511, 314] width 824 height 39
click at [831, 308] on span "[STREET_ADDRESS][PERSON_NAME]" at bounding box center [716, 305] width 230 height 19
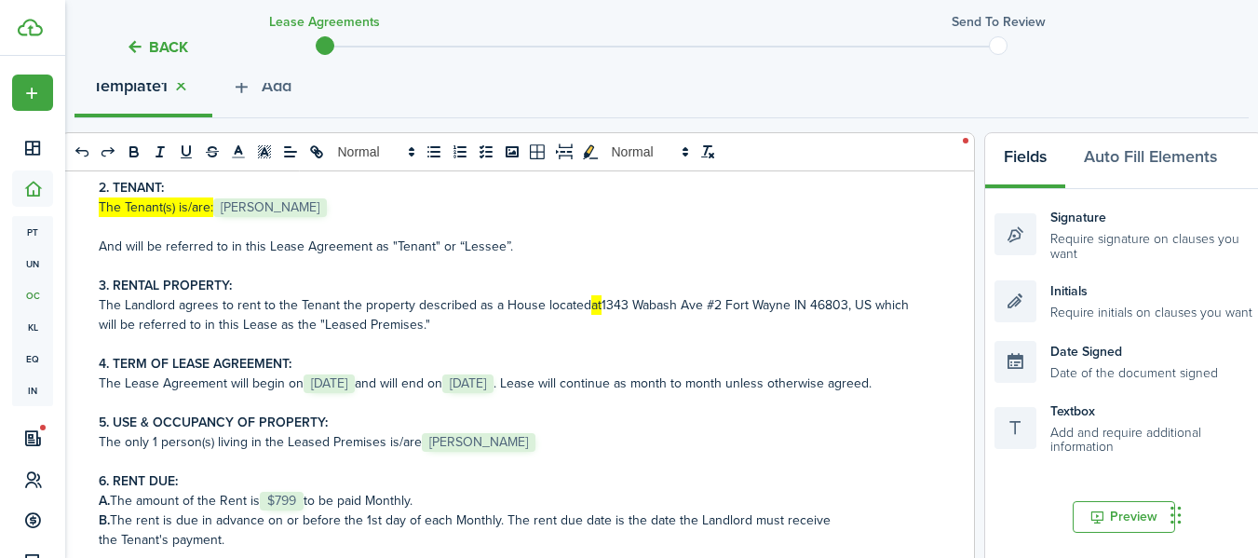
click at [572, 452] on p "The only 1 person(s) living in the Leased Premises is/are﻿ [PERSON_NAME] ﻿" at bounding box center [511, 442] width 824 height 20
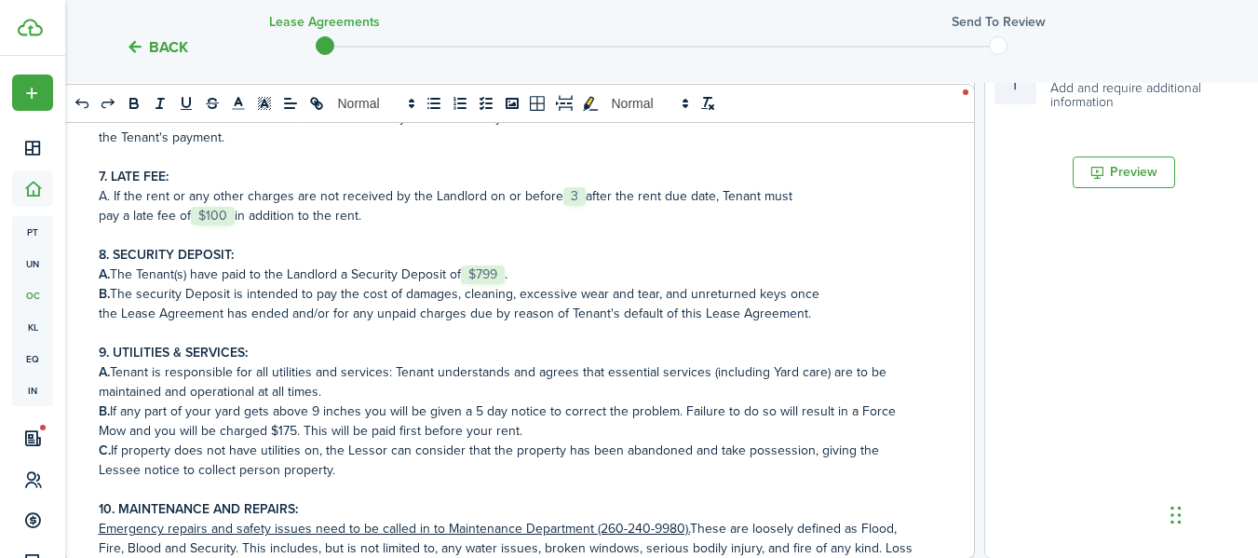
scroll to position [331, 0]
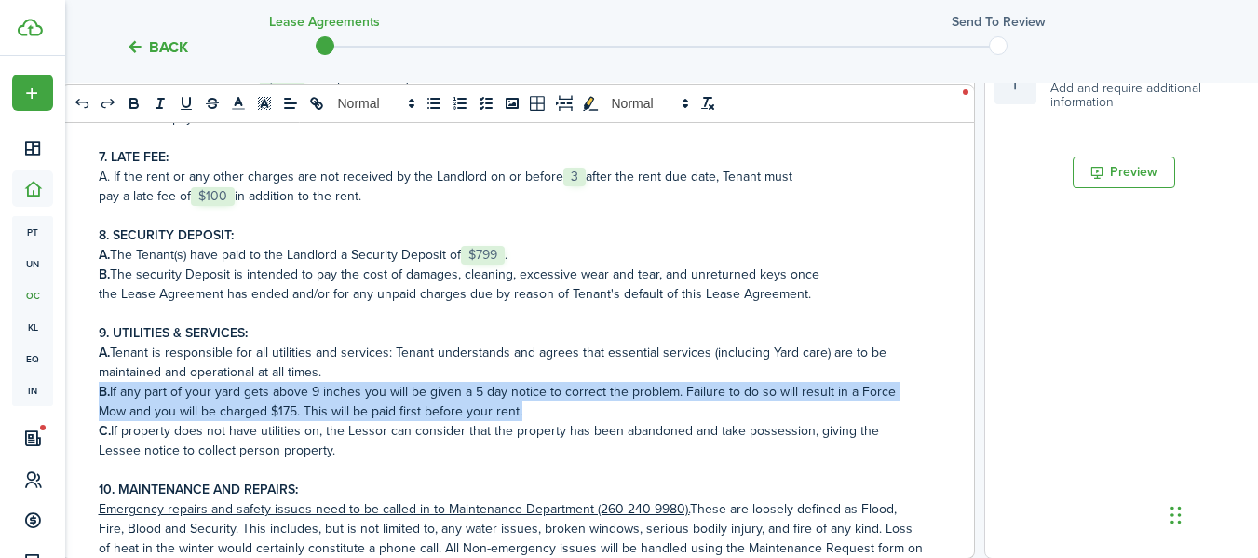
drag, startPoint x: 544, startPoint y: 425, endPoint x: 88, endPoint y: 412, distance: 456.4
click at [88, 412] on div "RESIDENTIAL LEASE AGREEMENT This agreement is between TACK LLC for EquityPoint …" at bounding box center [510, 192] width 898 height 731
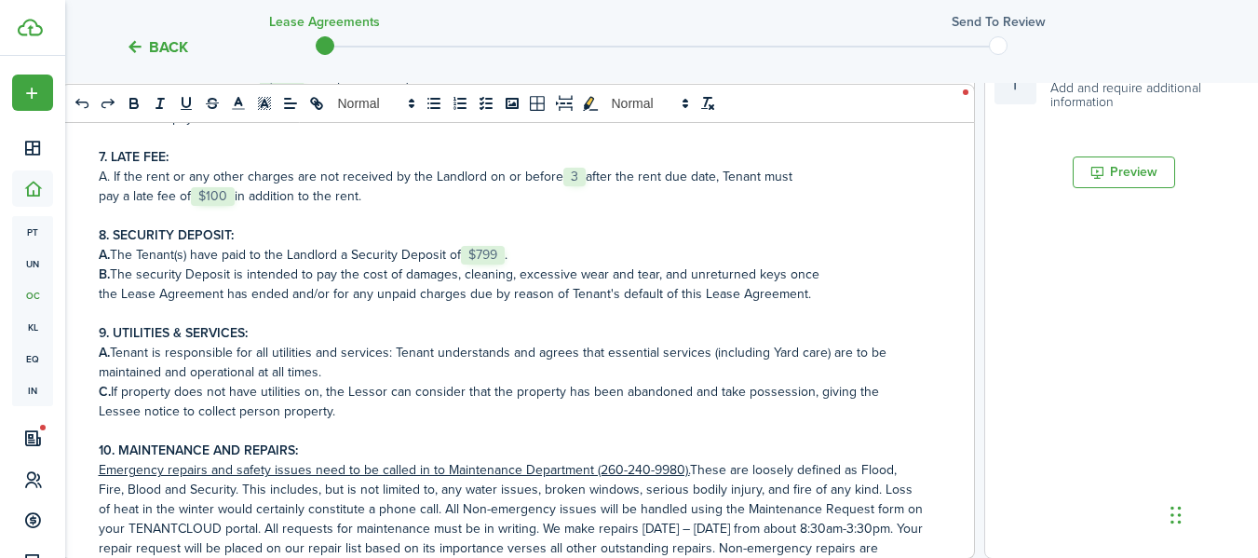
click at [106, 401] on strong "C." at bounding box center [105, 392] width 12 height 20
drag, startPoint x: 255, startPoint y: 373, endPoint x: 409, endPoint y: 388, distance: 154.3
click at [409, 382] on p "A. Tenant is responsible for all utilities and services: Tenant understands and…" at bounding box center [511, 362] width 824 height 39
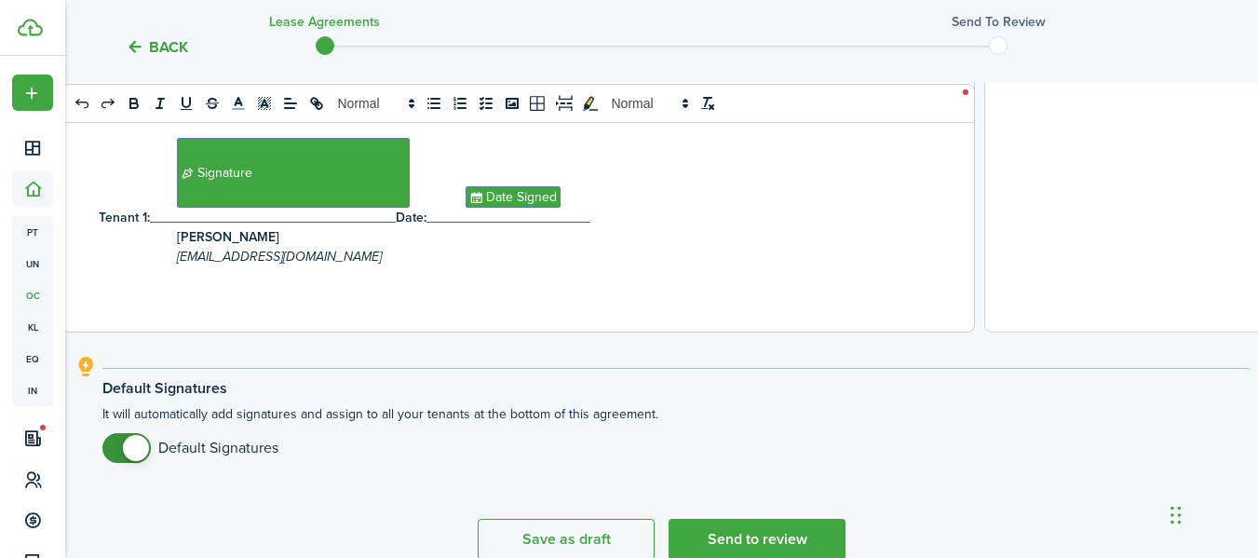
scroll to position [890, 0]
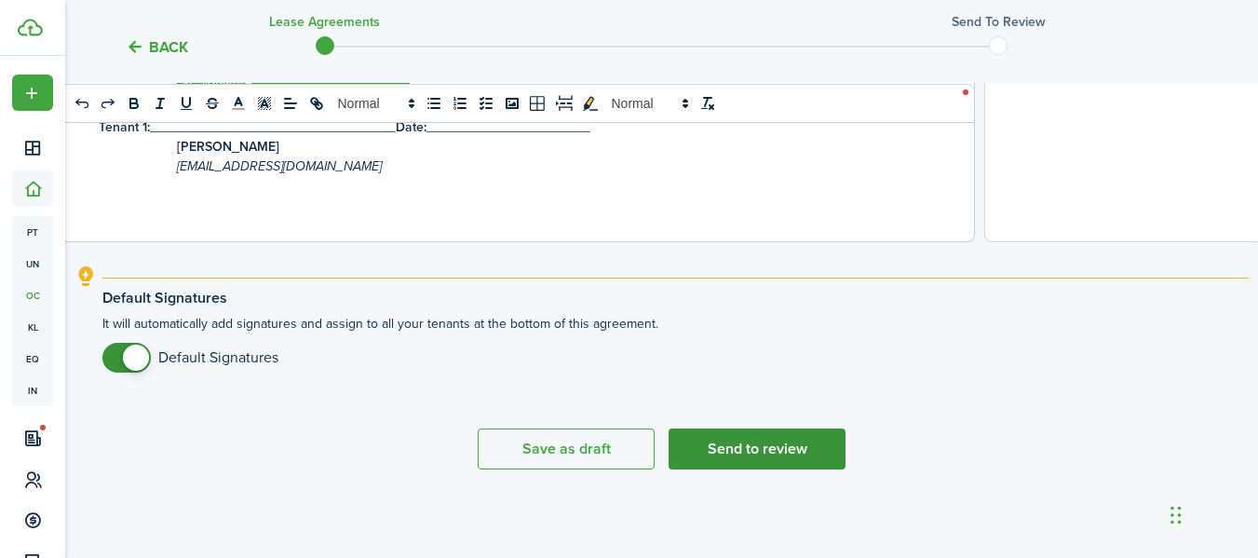
click at [809, 456] on button "Send to review" at bounding box center [757, 448] width 177 height 41
